Goal: Task Accomplishment & Management: Manage account settings

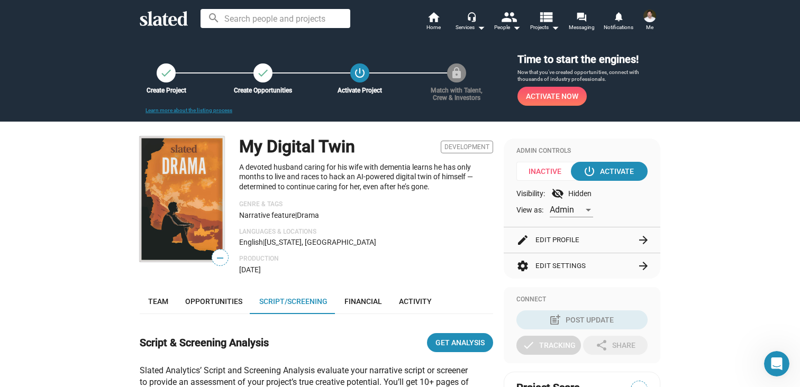
scroll to position [212, 0]
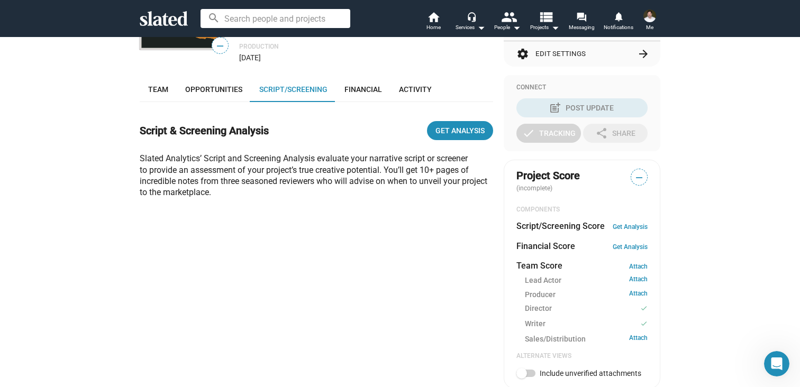
click at [169, 21] on icon at bounding box center [164, 18] width 48 height 15
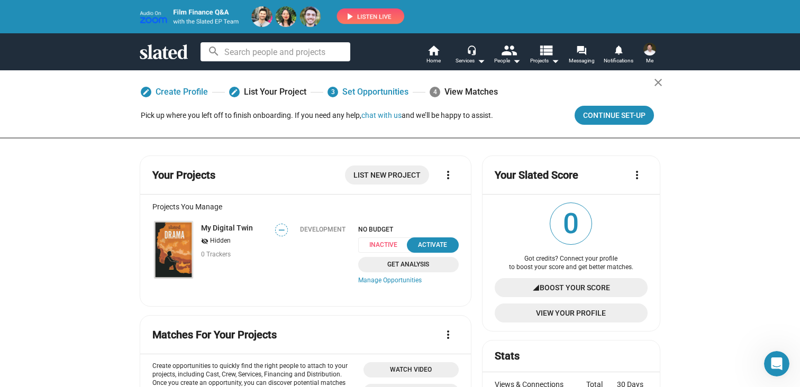
click at [167, 57] on icon at bounding box center [164, 51] width 48 height 15
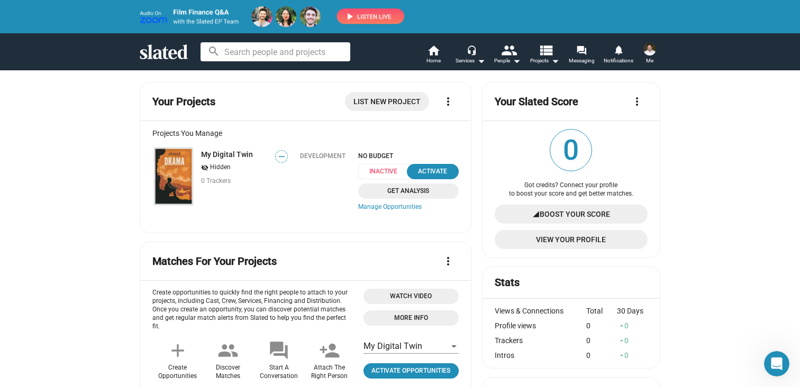
scroll to position [75, 0]
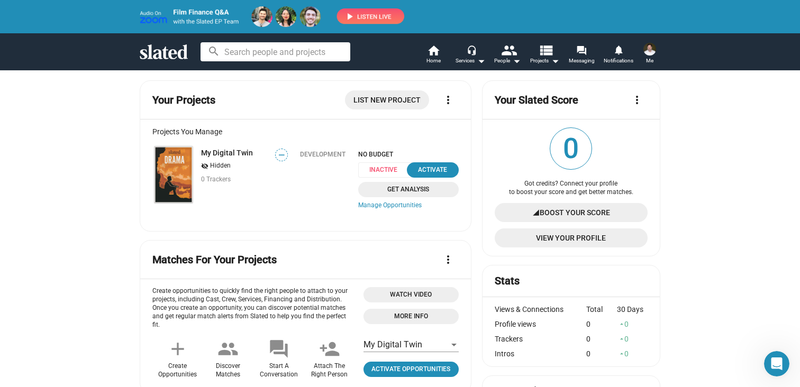
click at [570, 150] on span "0" at bounding box center [570, 148] width 41 height 41
click at [580, 191] on div "Got credits? Connect your profile to boost your score and get better matches." at bounding box center [571, 188] width 153 height 17
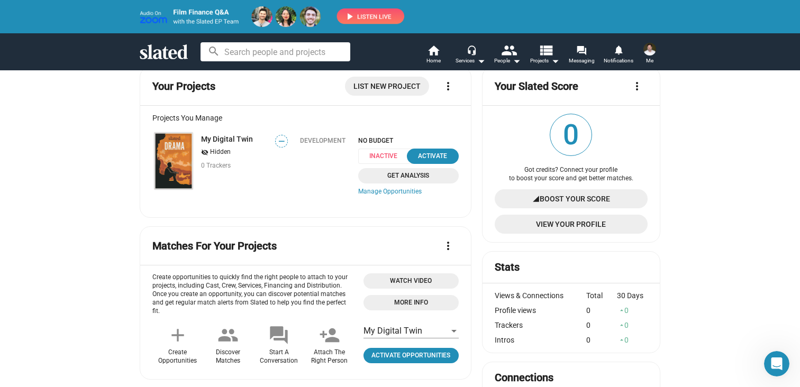
scroll to position [87, 0]
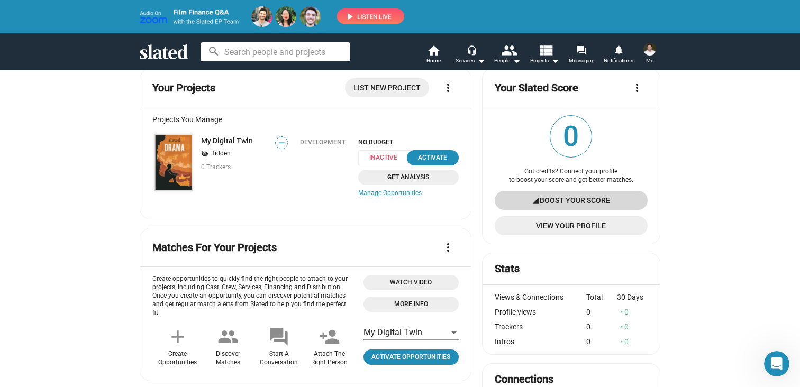
click at [575, 200] on span "Boost Your Score" at bounding box center [575, 200] width 70 height 19
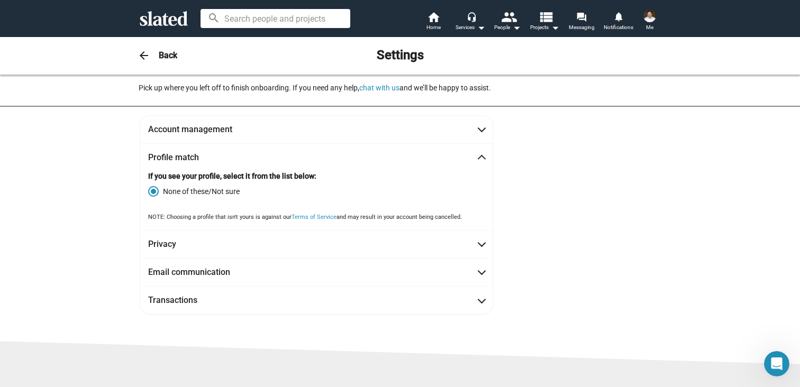
scroll to position [29, 0]
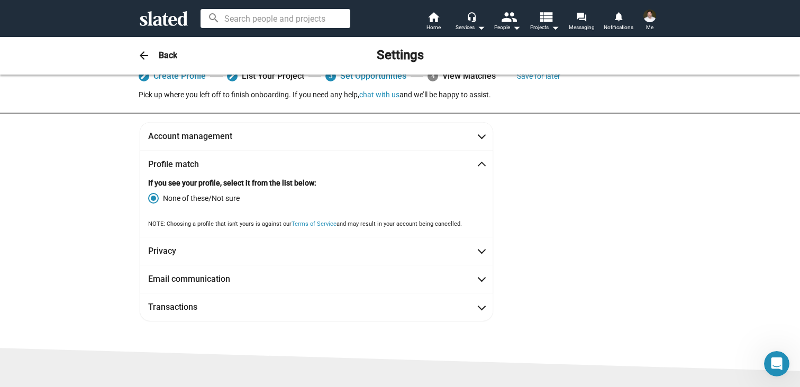
click at [141, 53] on mat-icon "arrow_back" at bounding box center [144, 55] width 13 height 13
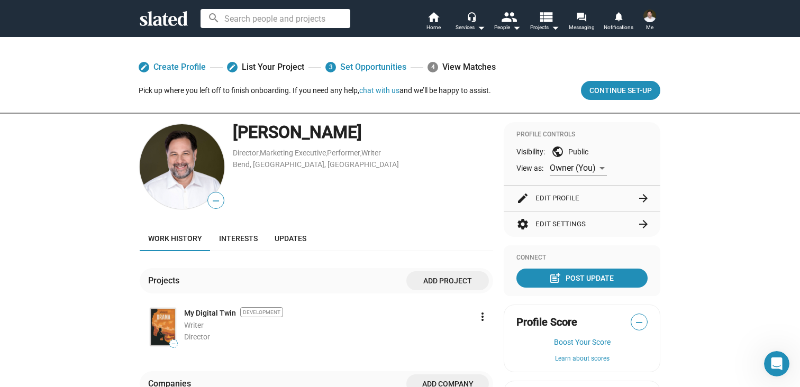
click at [390, 186] on div "Brian Craig Hinderberger Director , Marketing Executive , Performer , Writer Be…" at bounding box center [363, 166] width 260 height 89
click at [241, 244] on link "Interests" at bounding box center [239, 238] width 56 height 25
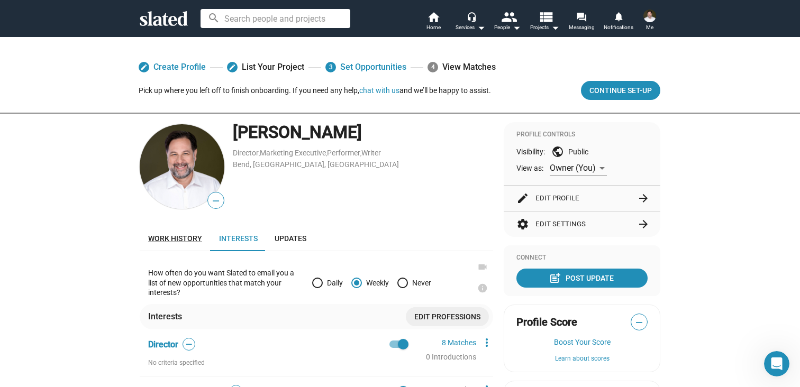
click at [189, 238] on span "Work history" at bounding box center [175, 238] width 54 height 8
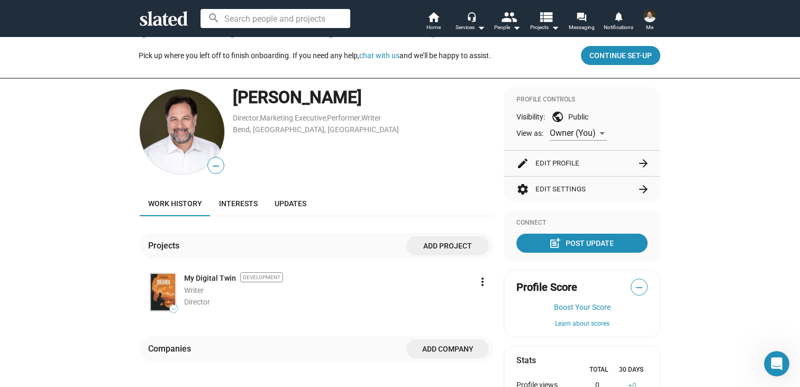
scroll to position [21, 0]
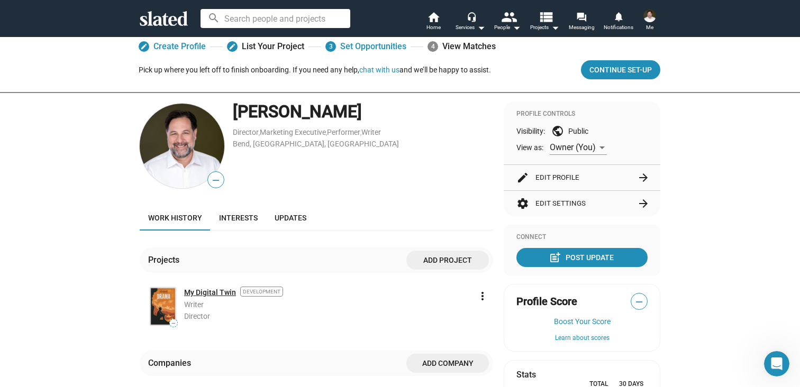
click at [214, 293] on link "My Digital Twin" at bounding box center [210, 293] width 52 height 10
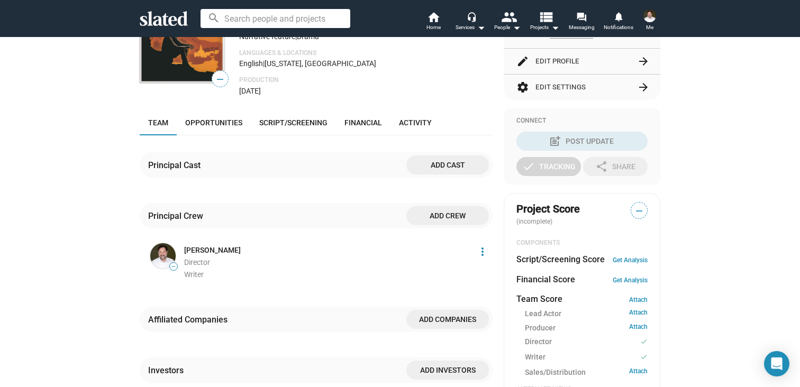
scroll to position [183, 0]
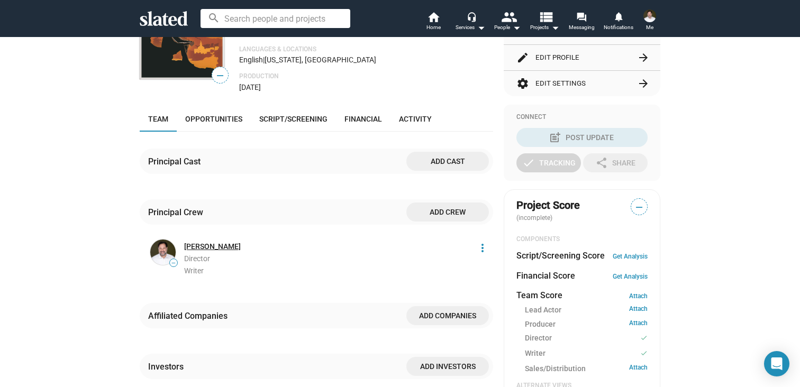
click at [241, 246] on link "[PERSON_NAME]" at bounding box center [212, 247] width 57 height 10
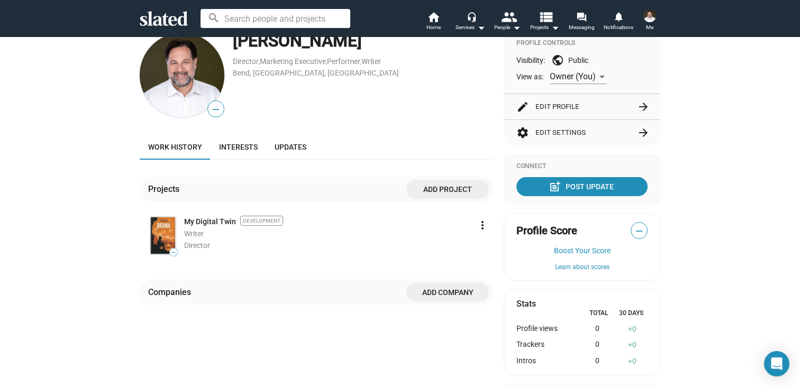
scroll to position [95, 0]
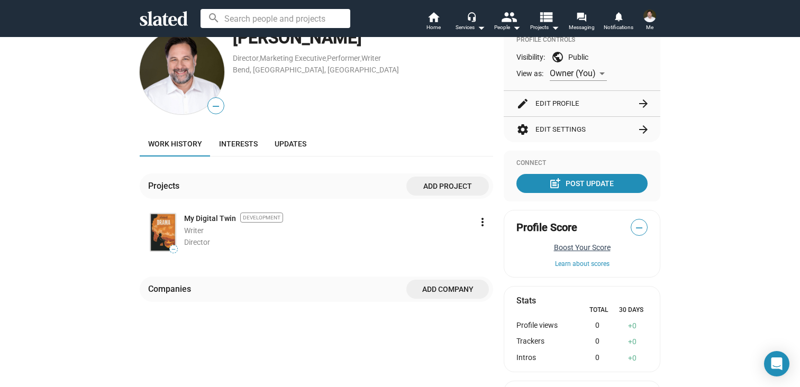
click at [590, 250] on button "Boost Your Score" at bounding box center [582, 247] width 131 height 8
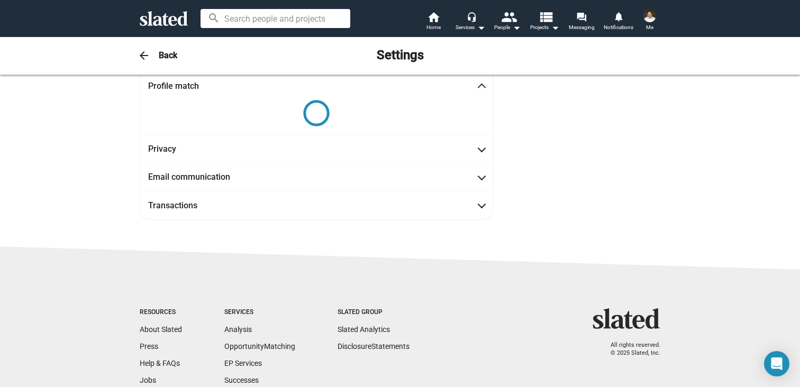
scroll to position [111, 0]
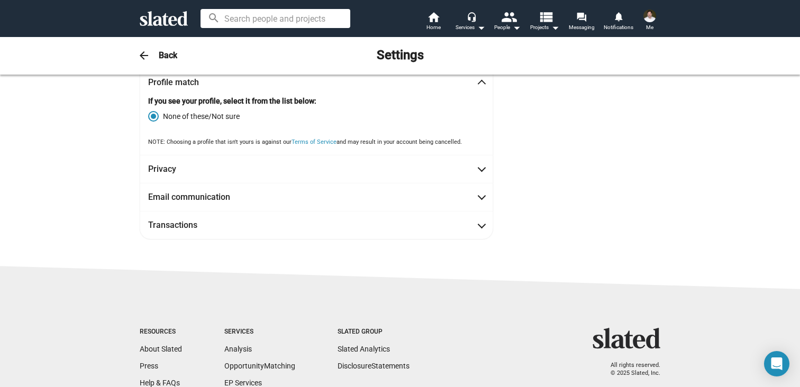
click at [144, 55] on mat-icon "arrow_back" at bounding box center [144, 55] width 13 height 13
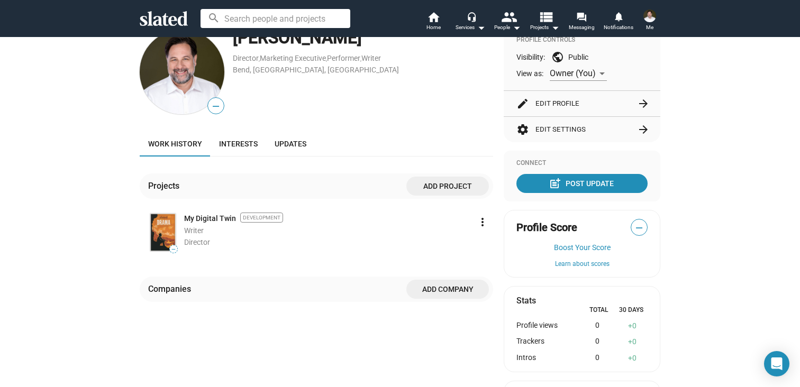
click at [41, 177] on div "edit Create Profile edit List Your Project 3 Set Opportunities 4 View Matches P…" at bounding box center [400, 217] width 800 height 550
